Goal: Information Seeking & Learning: Compare options

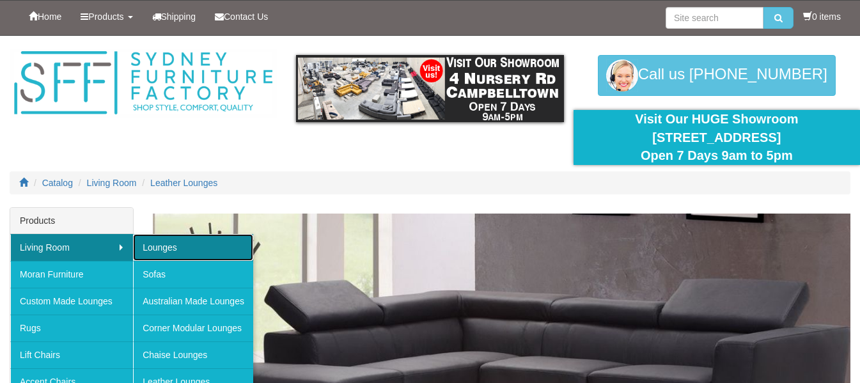
click at [153, 243] on link "Lounges" at bounding box center [193, 247] width 120 height 27
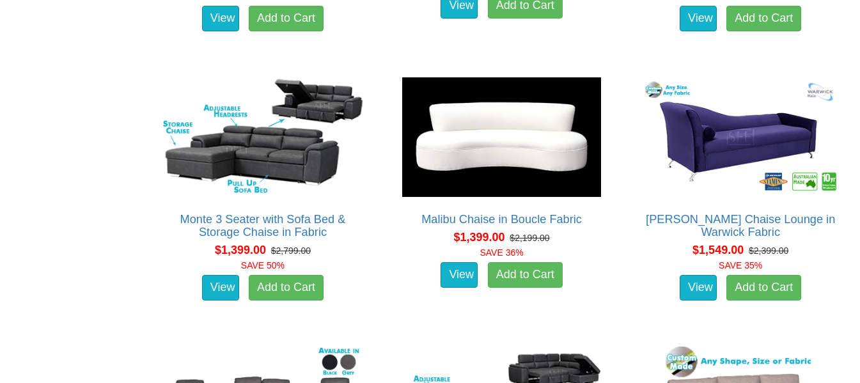
scroll to position [975, 0]
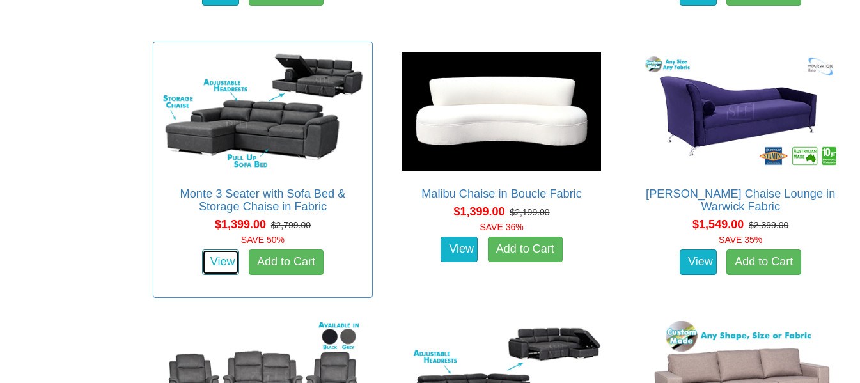
click at [221, 262] on link "View" at bounding box center [220, 262] width 37 height 26
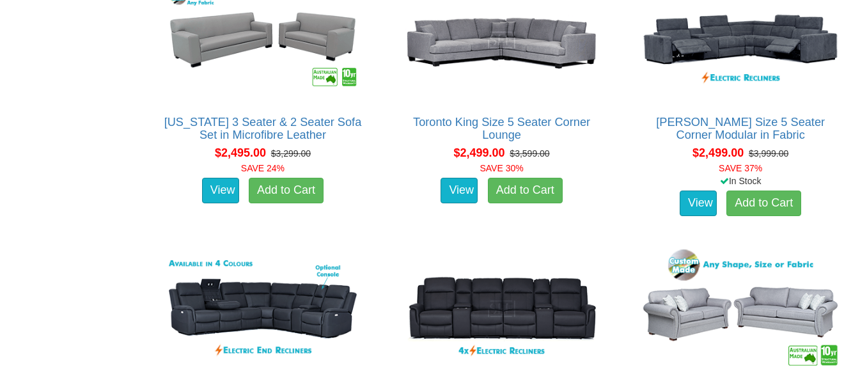
scroll to position [2688, 0]
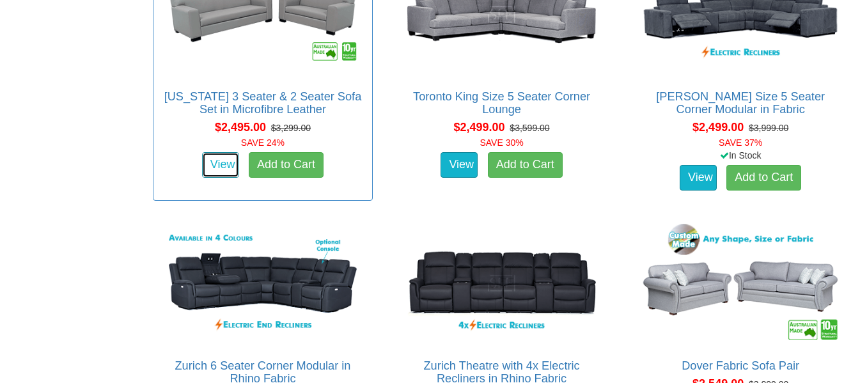
click at [214, 165] on link "View" at bounding box center [220, 165] width 37 height 26
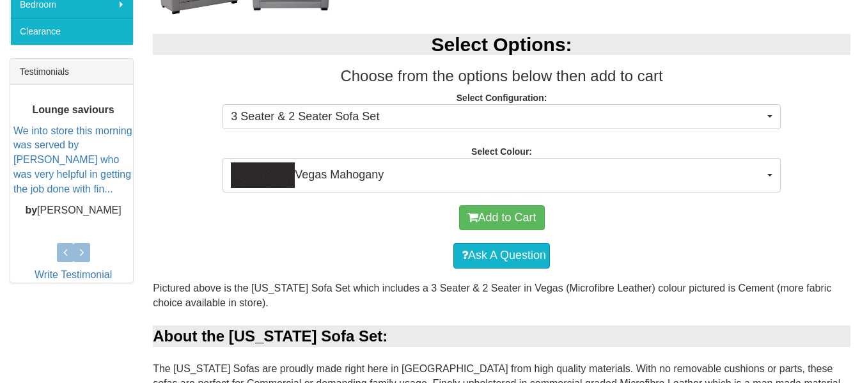
scroll to position [486, 0]
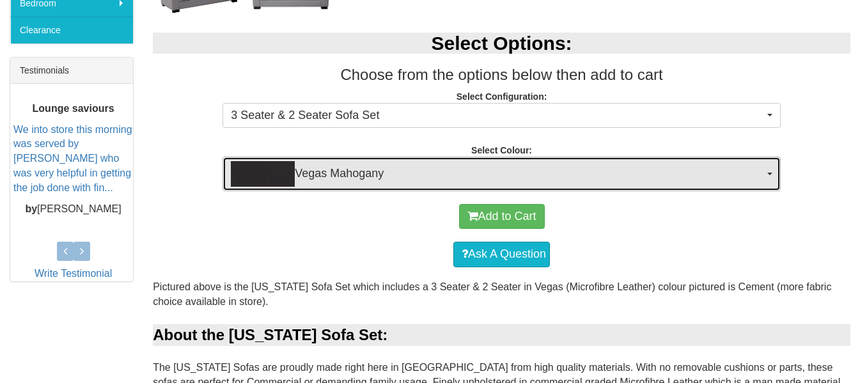
click at [287, 166] on img "button" at bounding box center [263, 174] width 64 height 26
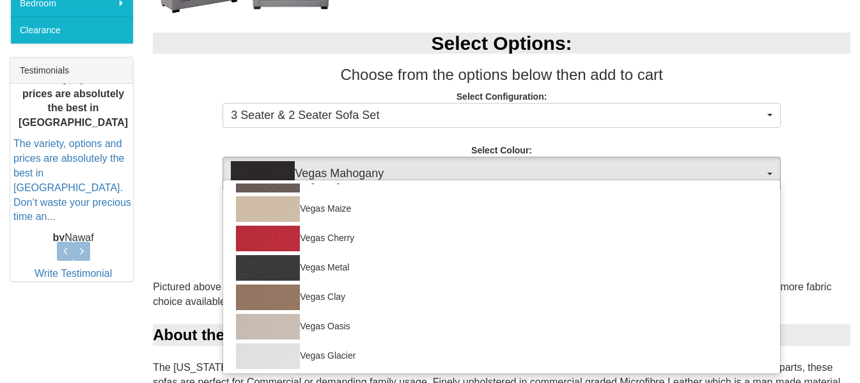
scroll to position [196, 0]
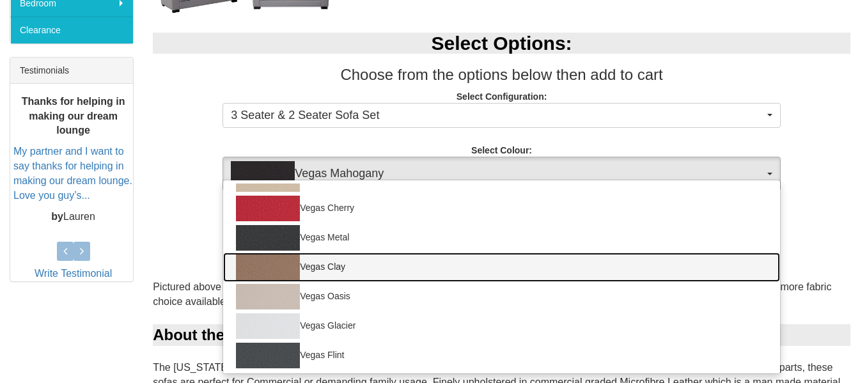
click at [276, 258] on img at bounding box center [268, 268] width 64 height 26
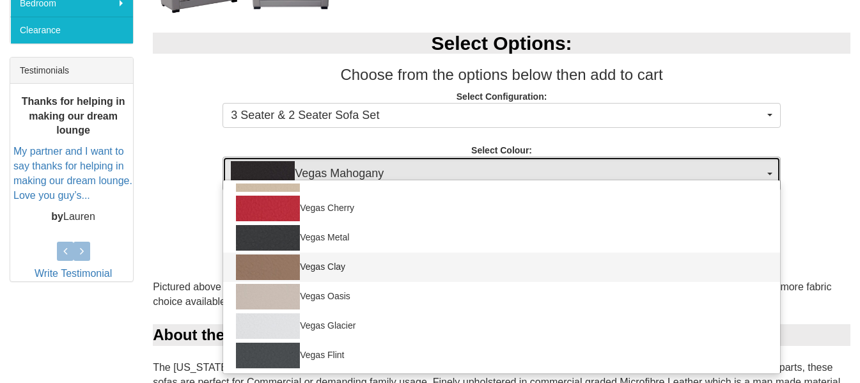
select select "1466"
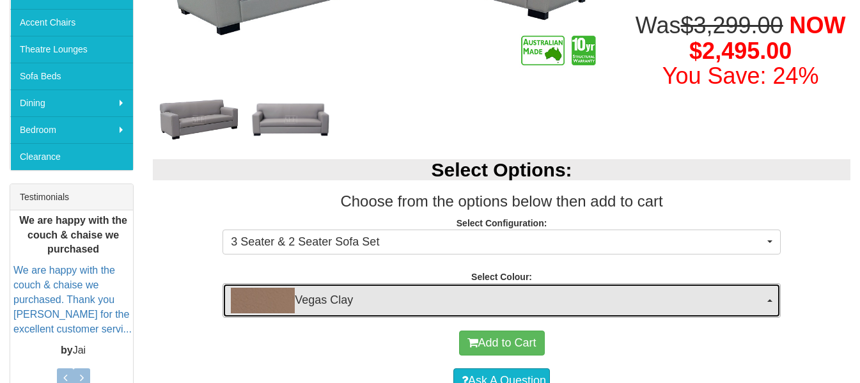
scroll to position [184, 0]
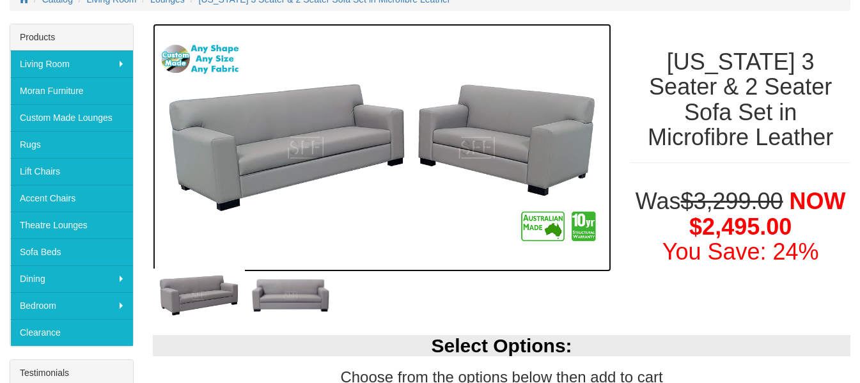
click at [488, 131] on img at bounding box center [382, 148] width 459 height 248
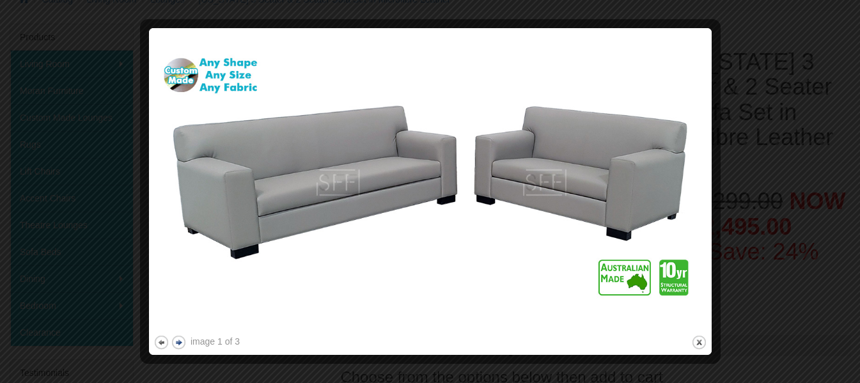
click at [179, 343] on button "next" at bounding box center [179, 343] width 16 height 16
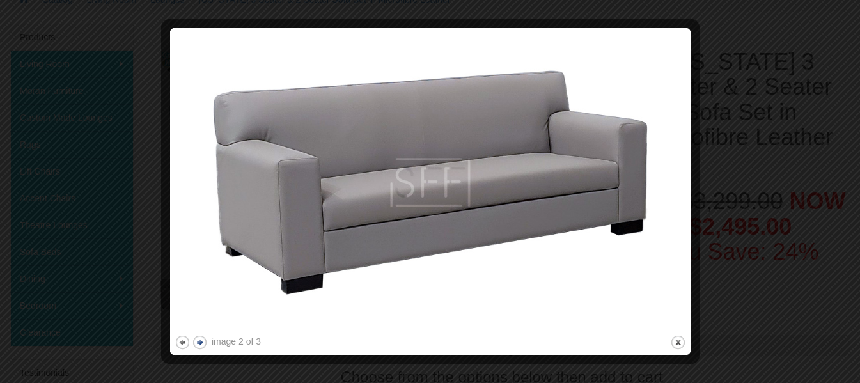
click at [179, 343] on button "previous" at bounding box center [183, 343] width 16 height 16
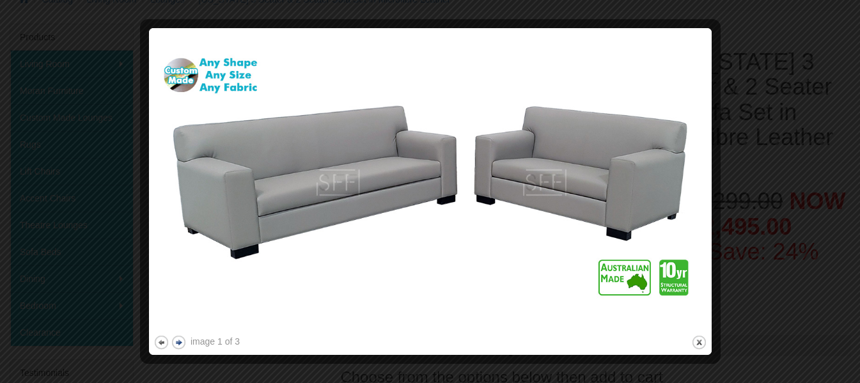
click at [179, 343] on button "next" at bounding box center [179, 343] width 16 height 16
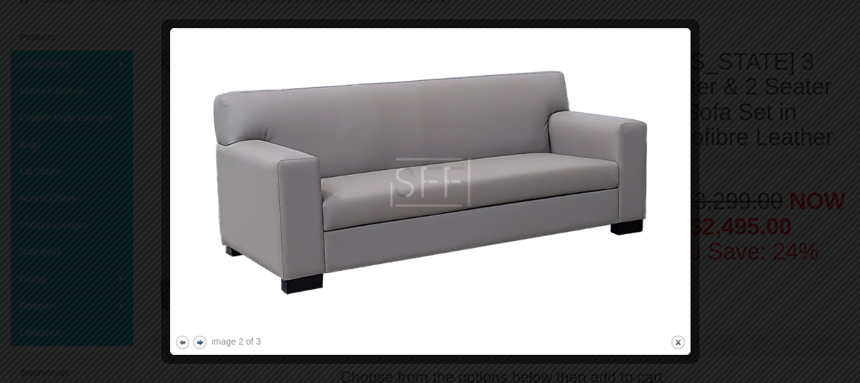
click at [201, 342] on button "next" at bounding box center [200, 343] width 16 height 16
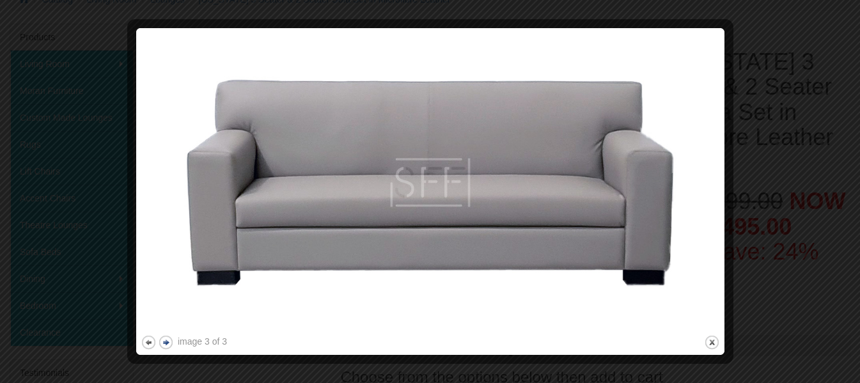
click at [167, 344] on button "next" at bounding box center [166, 343] width 16 height 16
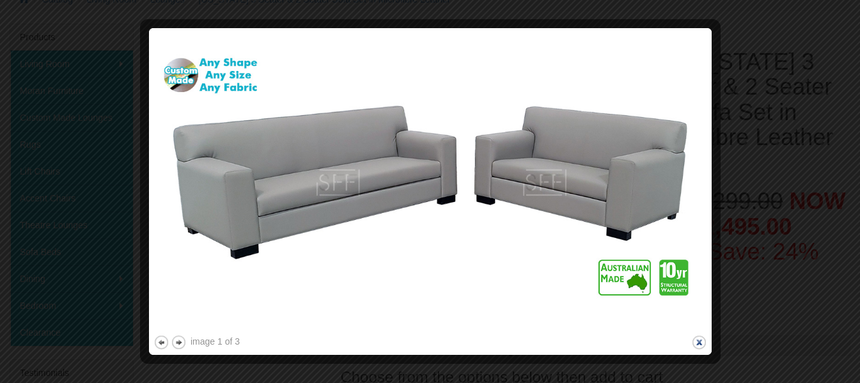
click at [697, 340] on button "close" at bounding box center [700, 343] width 16 height 16
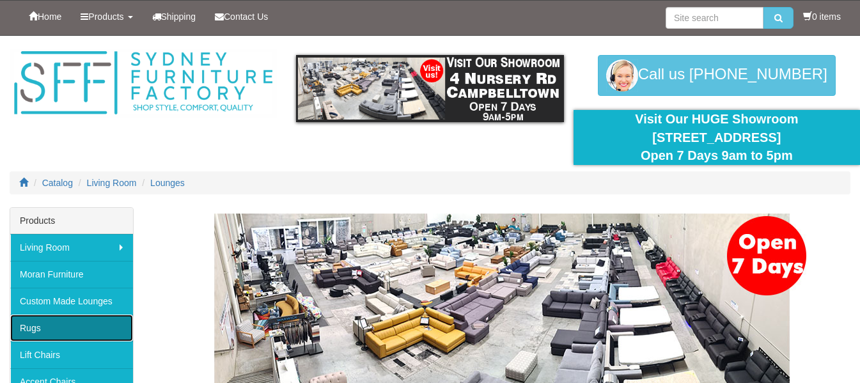
click at [47, 317] on link "Rugs" at bounding box center [71, 328] width 123 height 27
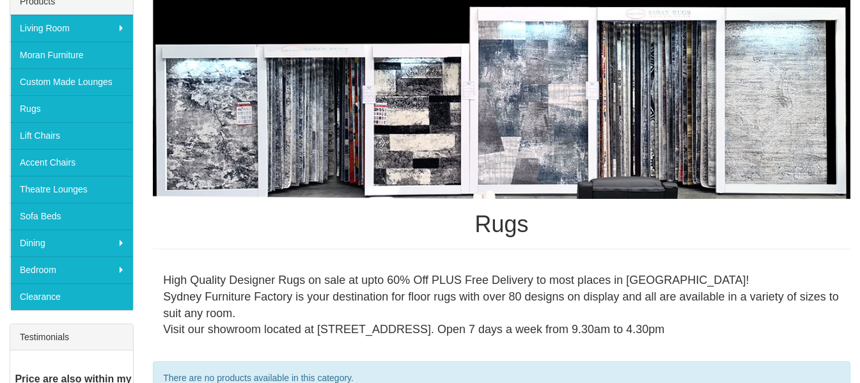
scroll to position [194, 0]
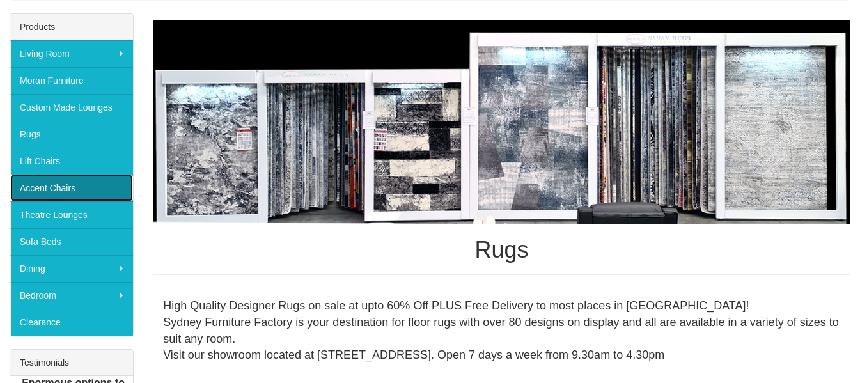
click at [68, 184] on link "Accent Chairs" at bounding box center [71, 188] width 123 height 27
